Goal: Transaction & Acquisition: Purchase product/service

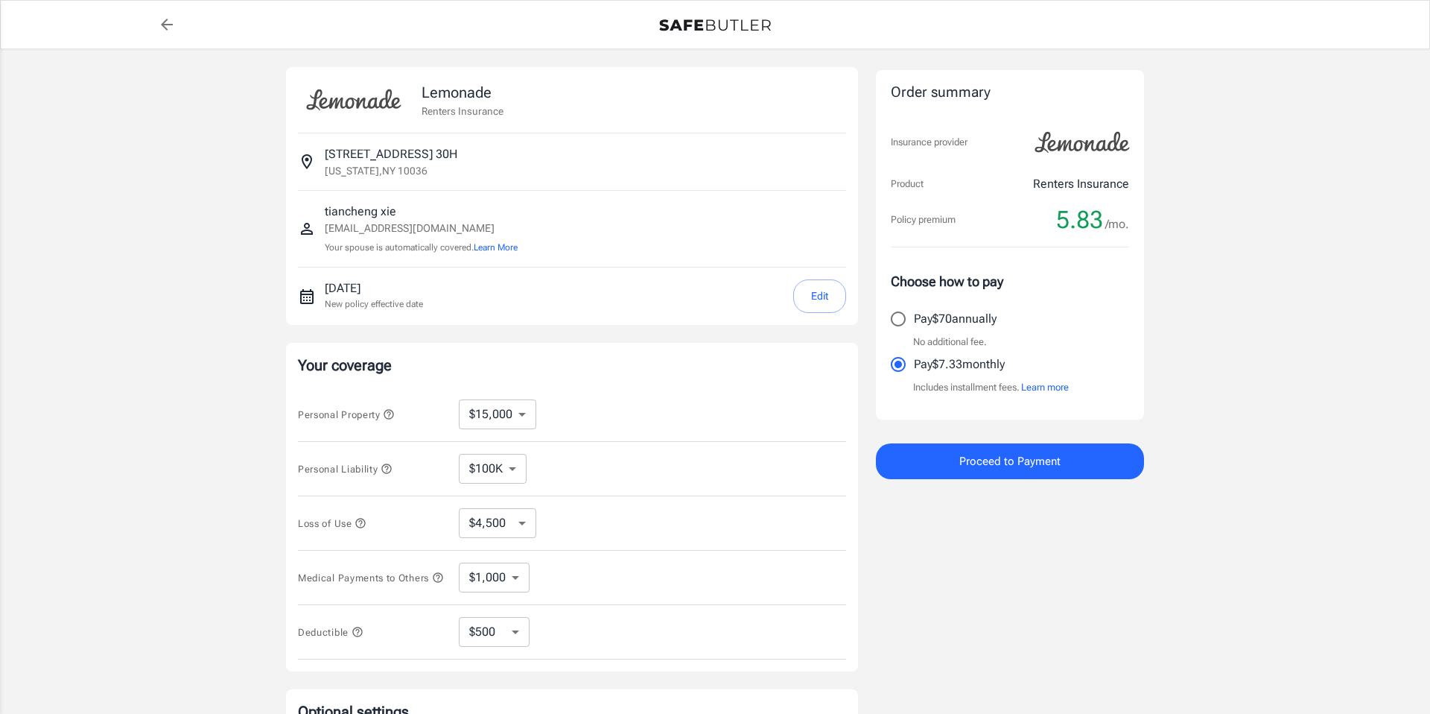
select select "15000"
select select "500"
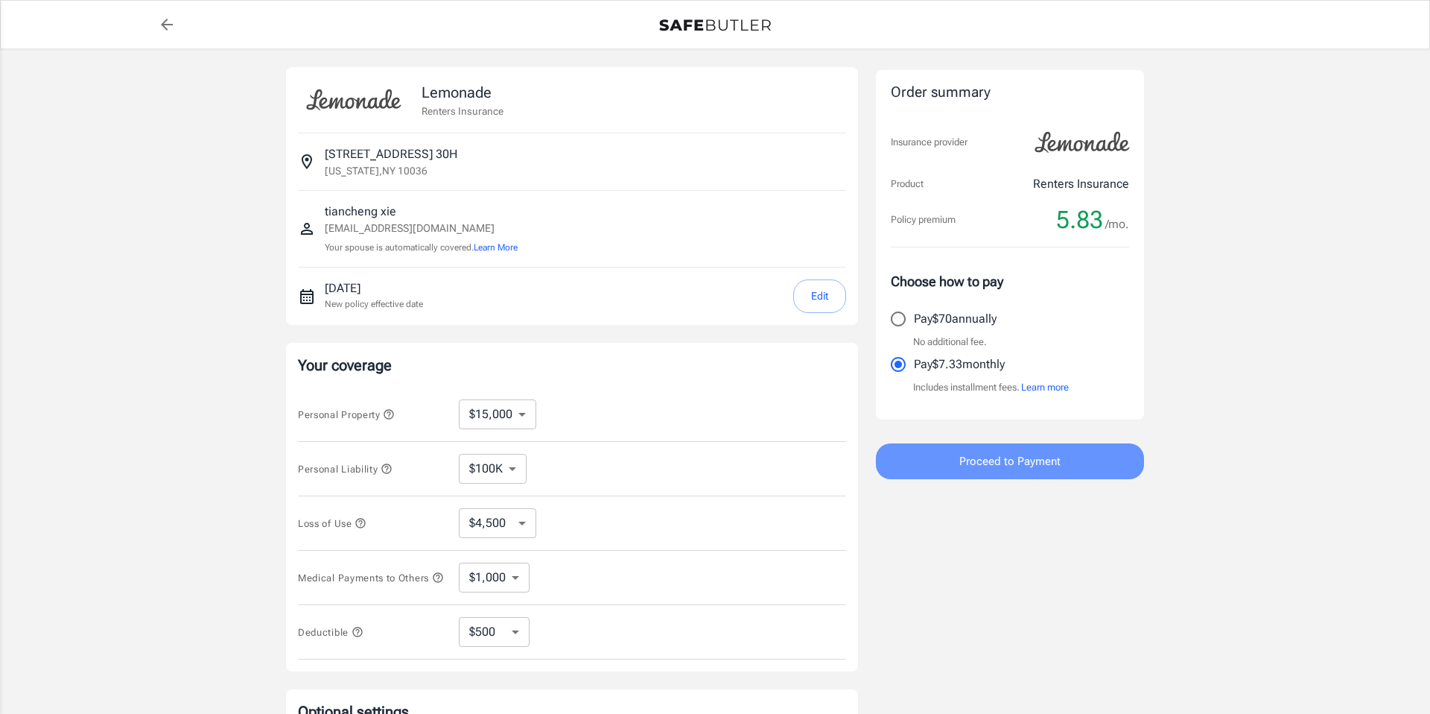
click at [954, 450] on button "Proceed to Payment" at bounding box center [1010, 461] width 268 height 36
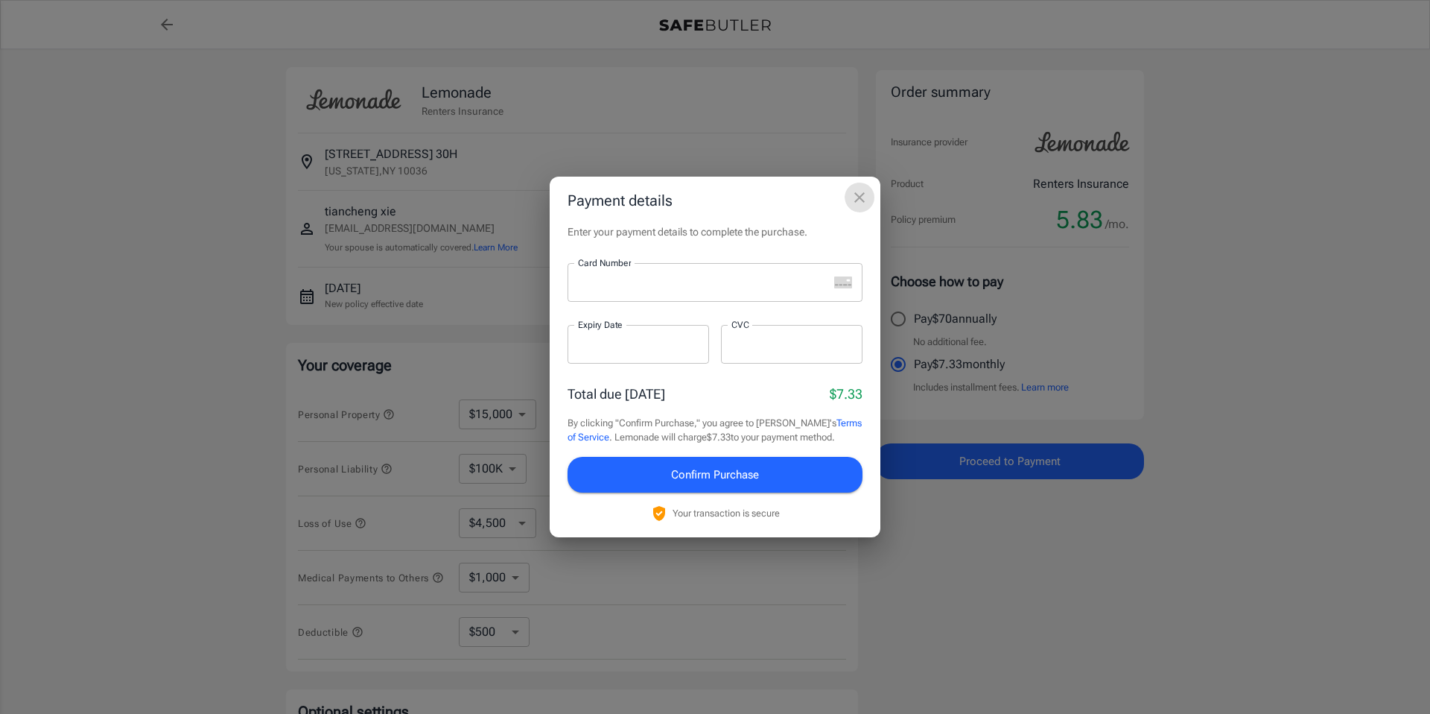
click at [863, 192] on icon "close" at bounding box center [860, 197] width 18 height 18
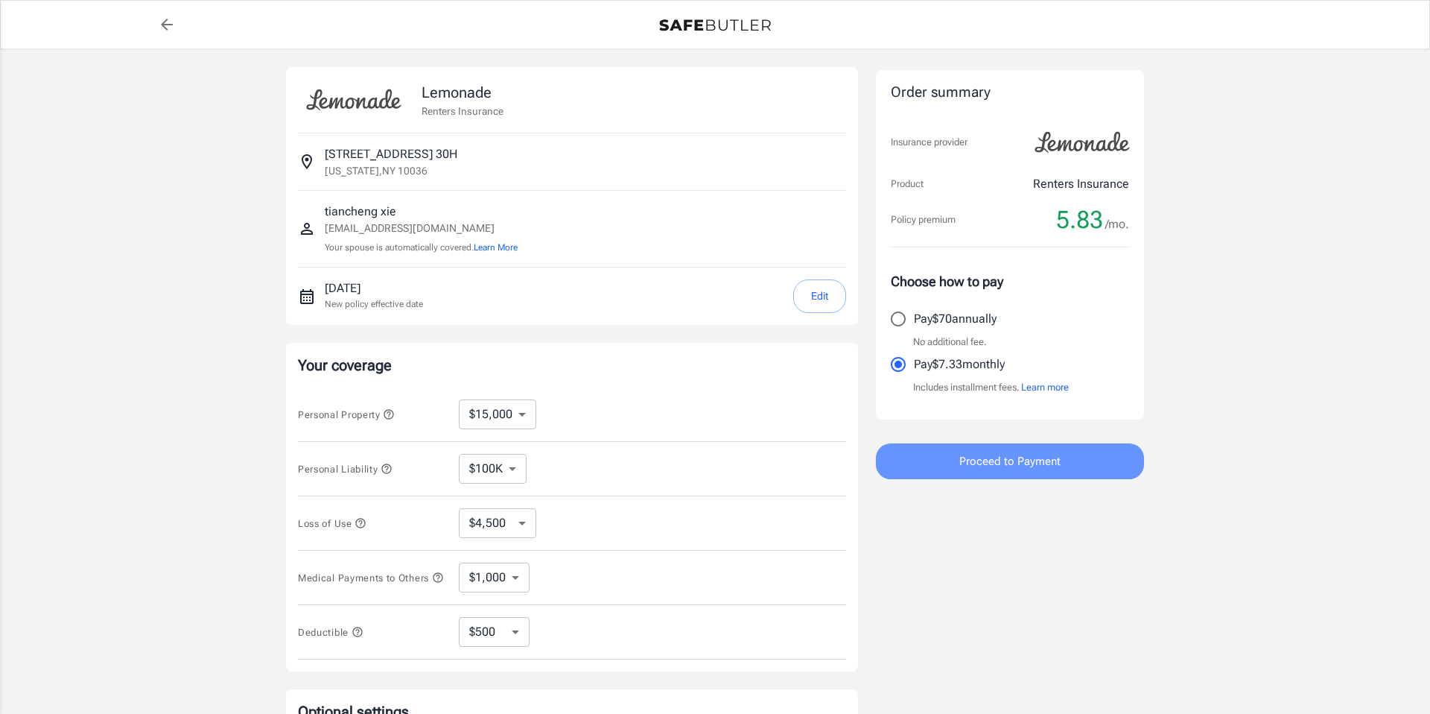
click at [911, 449] on button "Proceed to Payment" at bounding box center [1010, 461] width 268 height 36
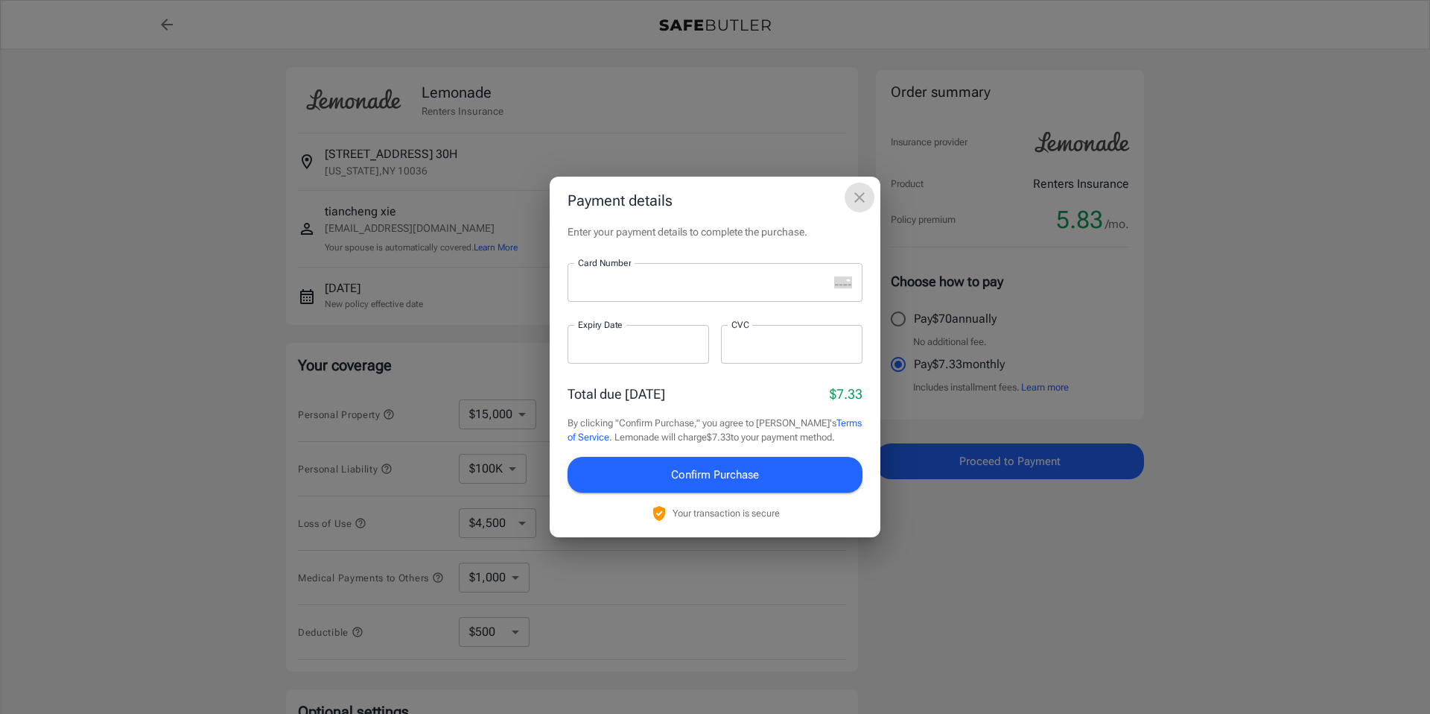
click at [858, 203] on icon "close" at bounding box center [860, 197] width 18 height 18
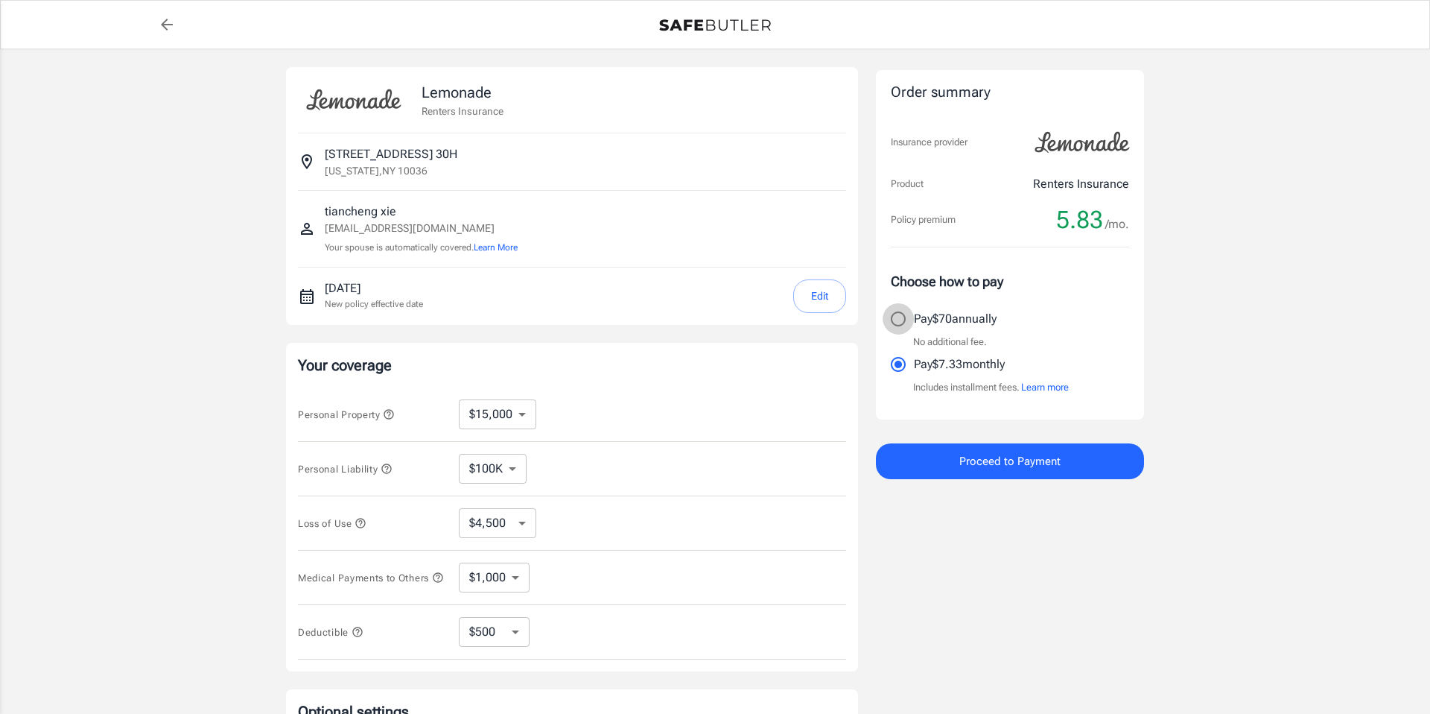
click at [901, 320] on input "Pay $70 annually" at bounding box center [898, 318] width 31 height 31
radio input "true"
click at [951, 461] on button "Proceed to Payment" at bounding box center [1010, 461] width 268 height 36
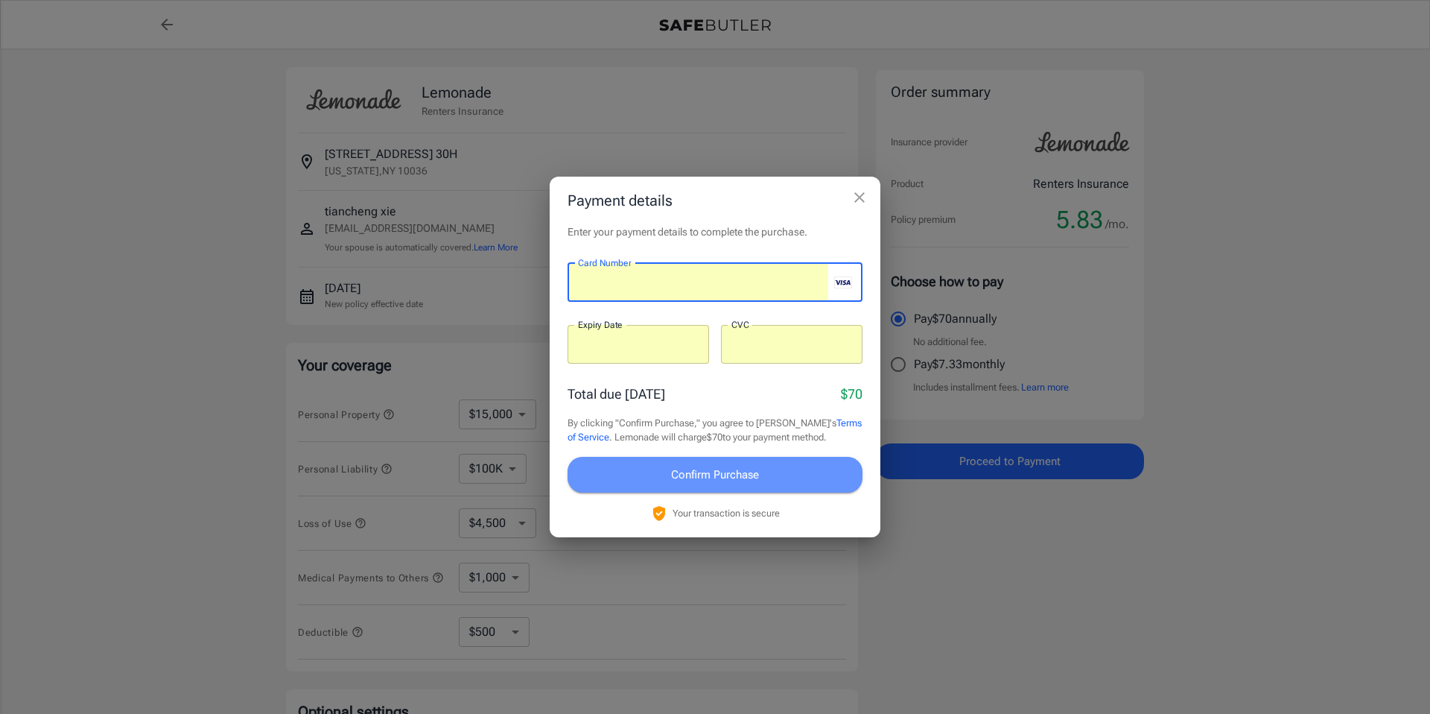
click at [723, 485] on button "Confirm Purchase" at bounding box center [715, 475] width 295 height 36
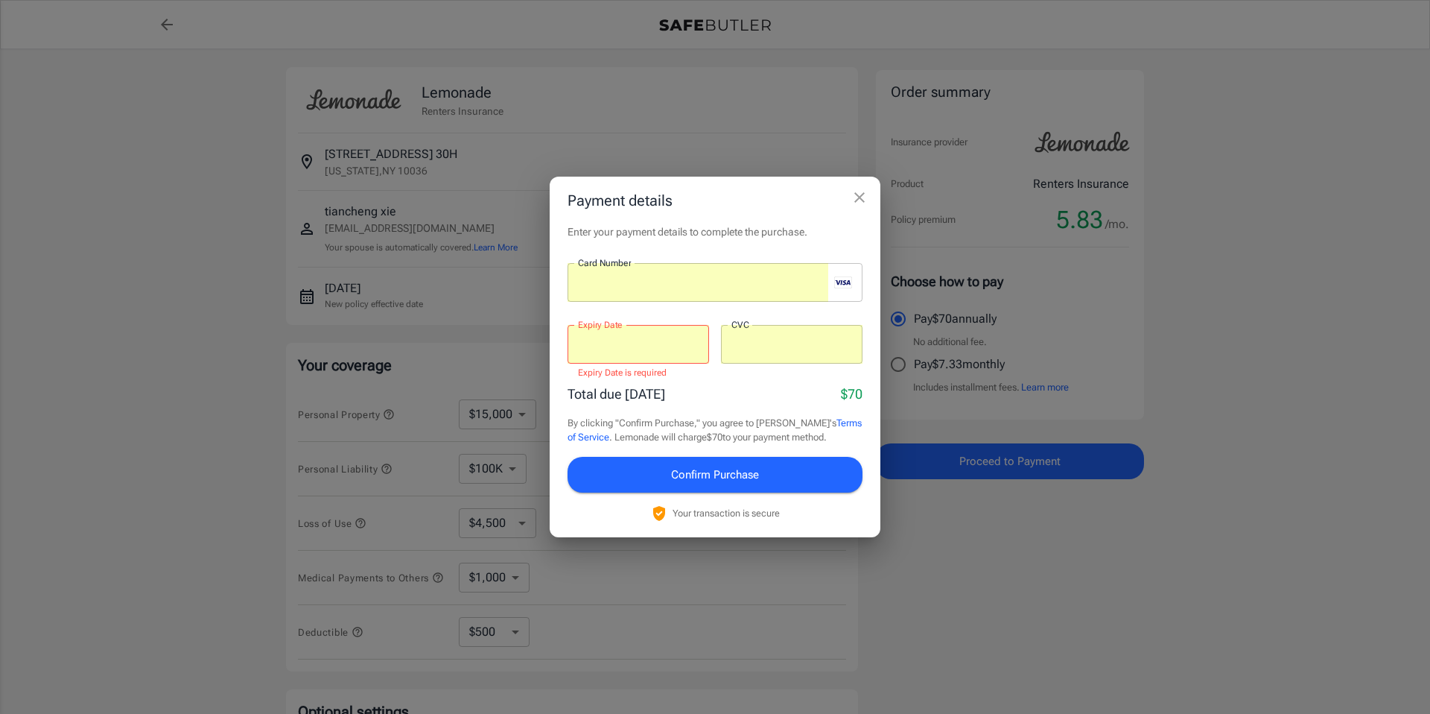
click at [657, 395] on p "Total due [DATE]" at bounding box center [617, 394] width 98 height 20
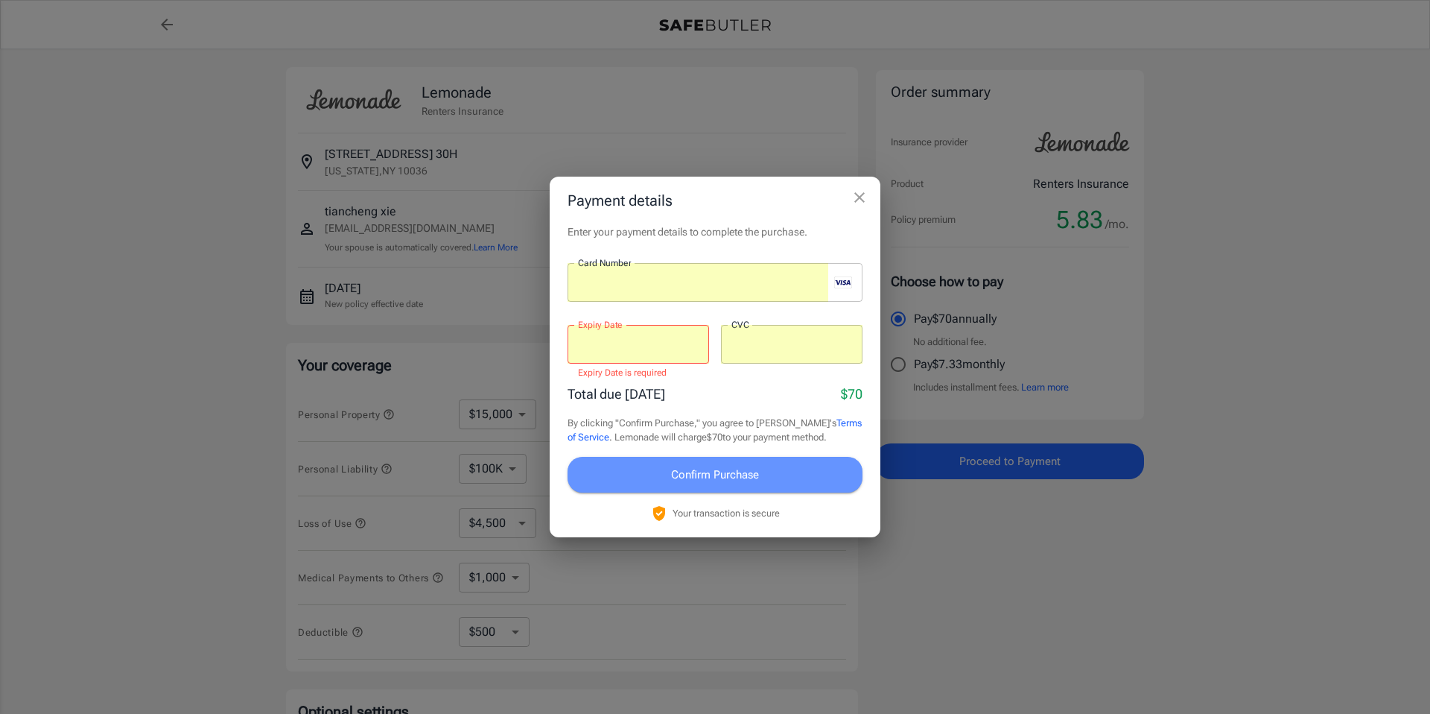
click at [758, 484] on button "Confirm Purchase" at bounding box center [715, 475] width 295 height 36
click at [719, 474] on span "Confirm Purchase" at bounding box center [715, 474] width 88 height 19
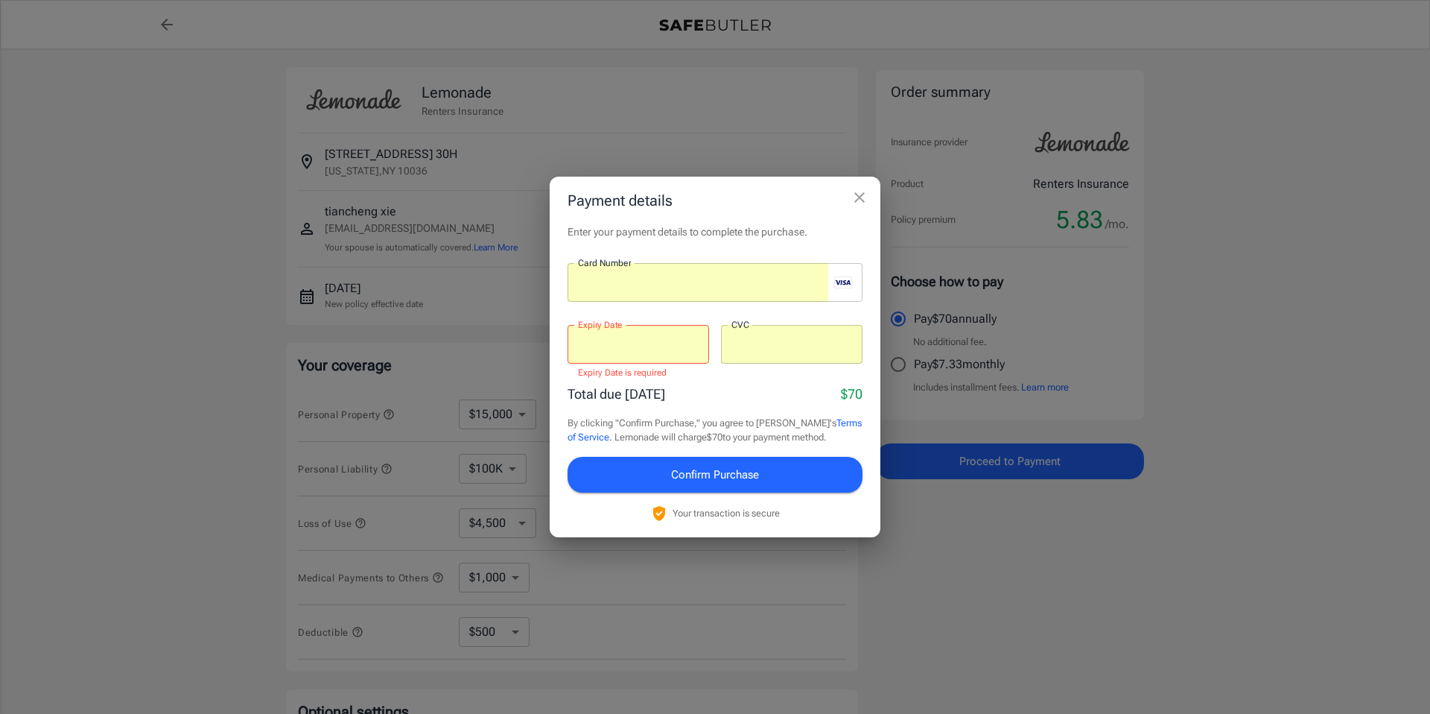
click at [719, 474] on span "Confirm Purchase" at bounding box center [715, 474] width 88 height 19
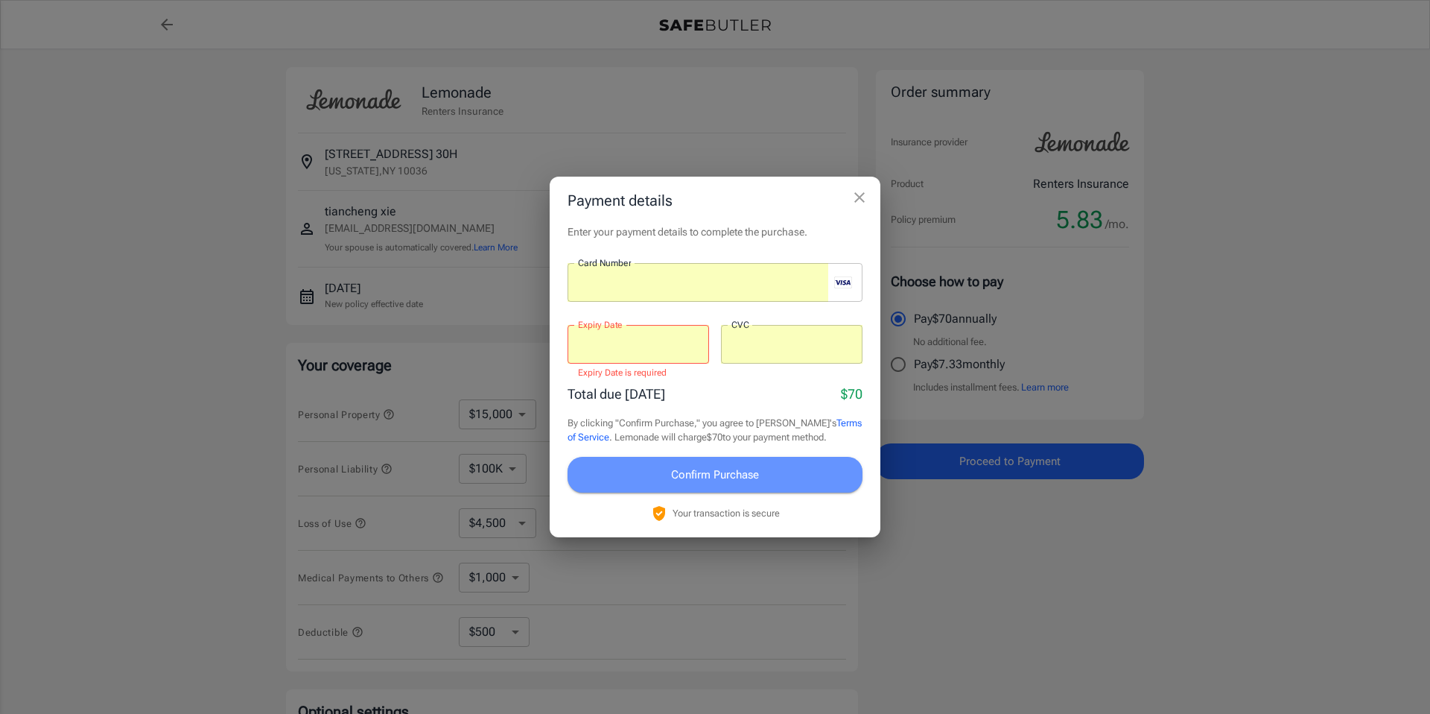
click at [719, 474] on span "Confirm Purchase" at bounding box center [715, 474] width 88 height 19
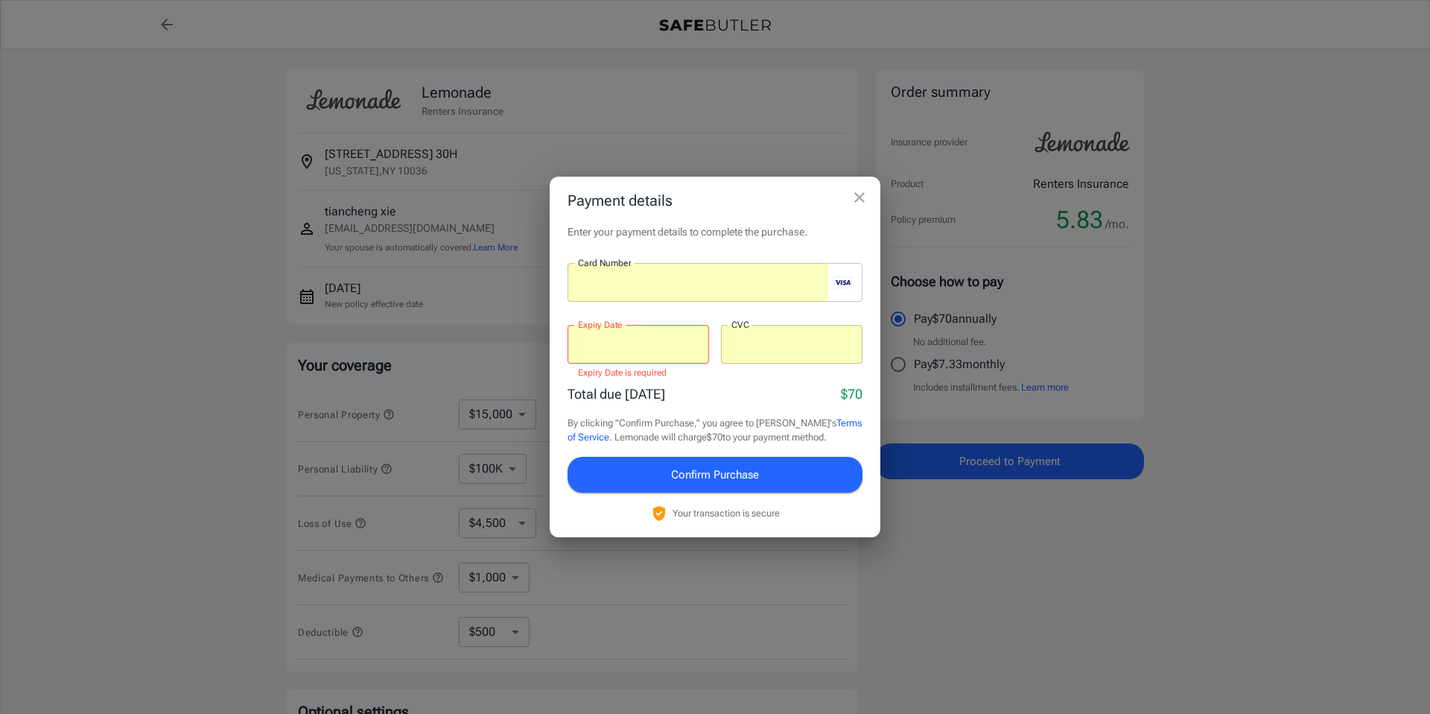
click at [719, 474] on span "Confirm Purchase" at bounding box center [715, 474] width 88 height 19
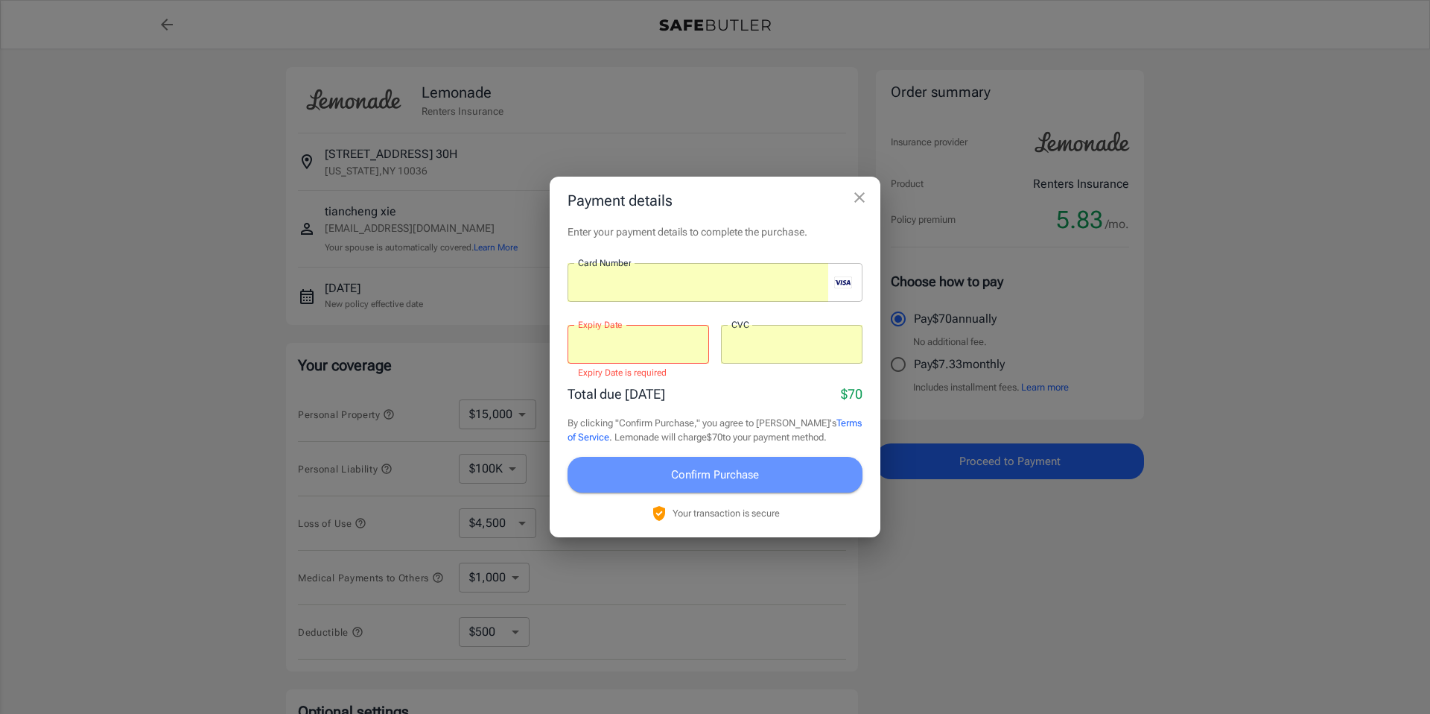
click at [719, 474] on span "Confirm Purchase" at bounding box center [715, 474] width 88 height 19
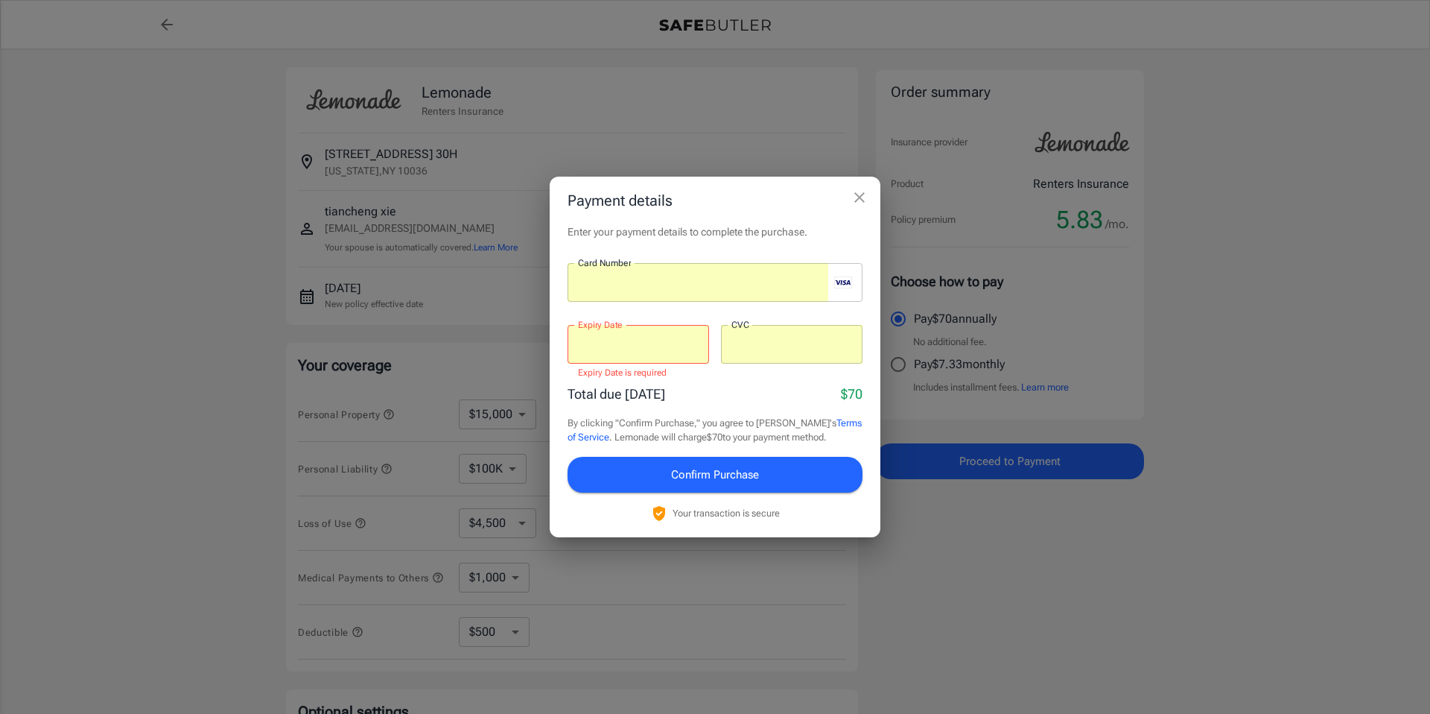
click at [616, 360] on div at bounding box center [639, 344] width 142 height 39
click at [653, 414] on div "Total due [DATE] $70 By clicking "Confirm Purchase," you agree to Lemonade's Te…" at bounding box center [715, 453] width 295 height 139
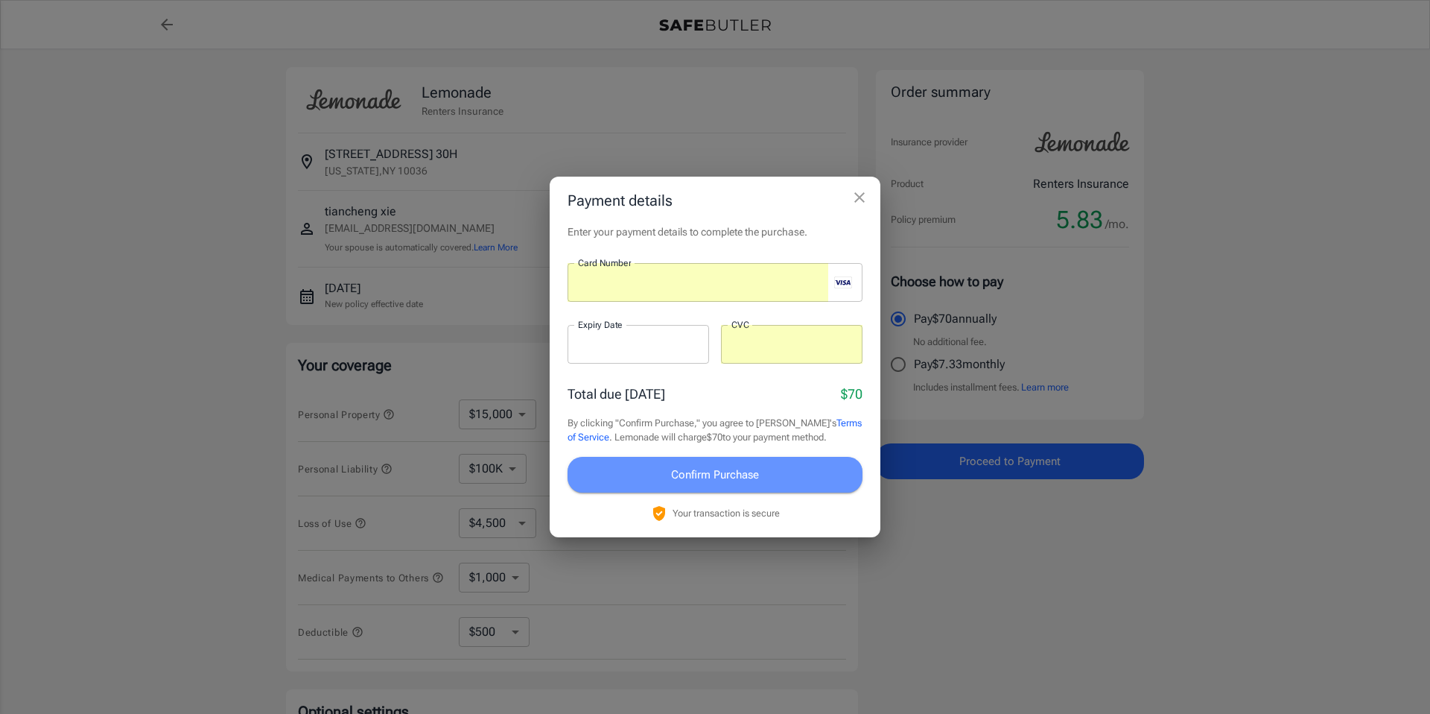
click at [701, 476] on span "Confirm Purchase" at bounding box center [715, 474] width 88 height 19
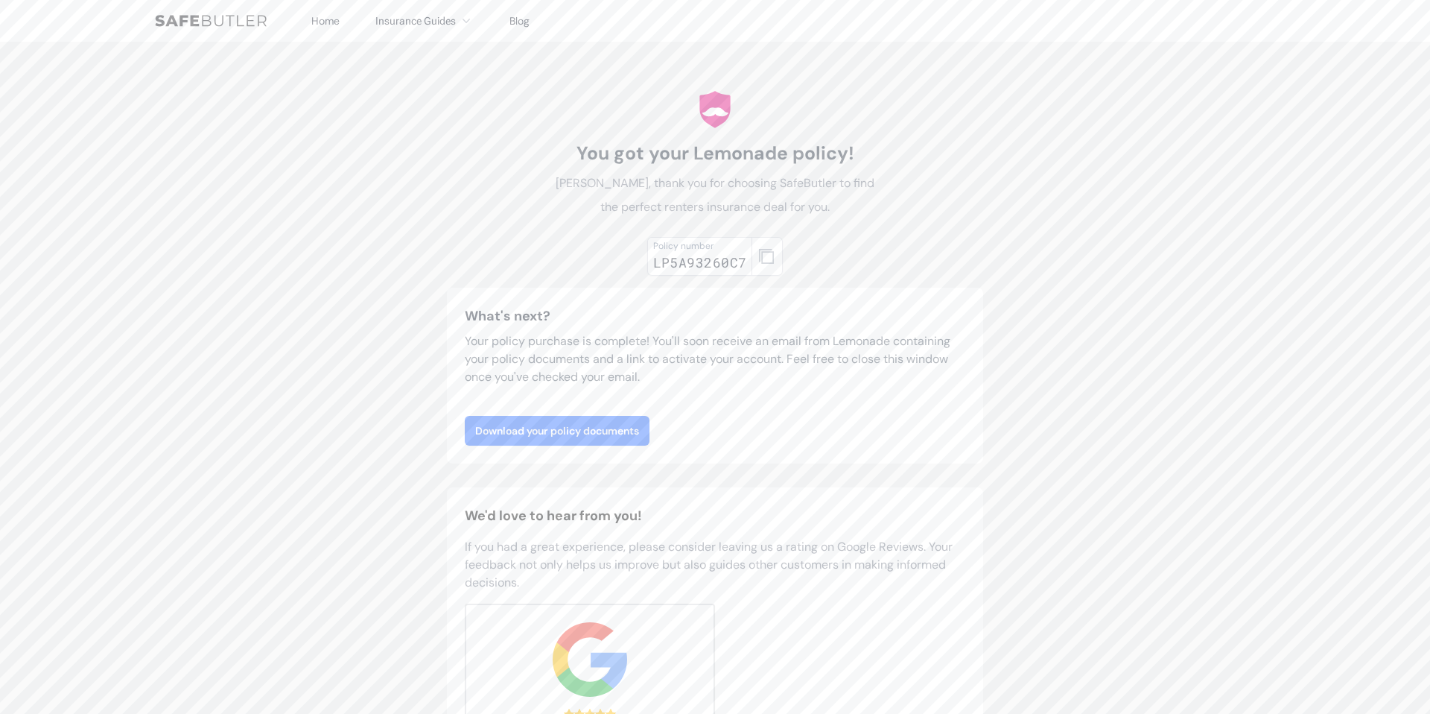
click at [630, 433] on link "Download your policy documents" at bounding box center [557, 431] width 185 height 30
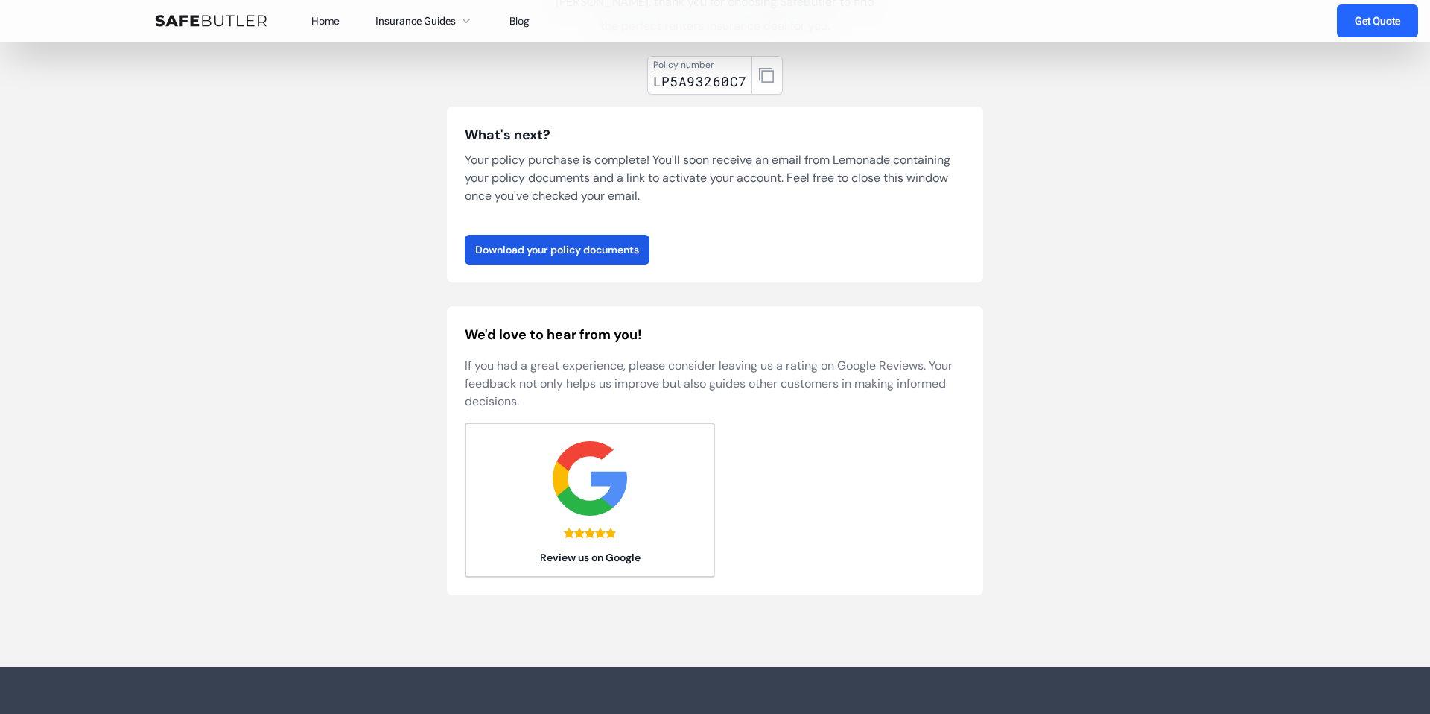
scroll to position [405, 0]
